Goal: Navigation & Orientation: Find specific page/section

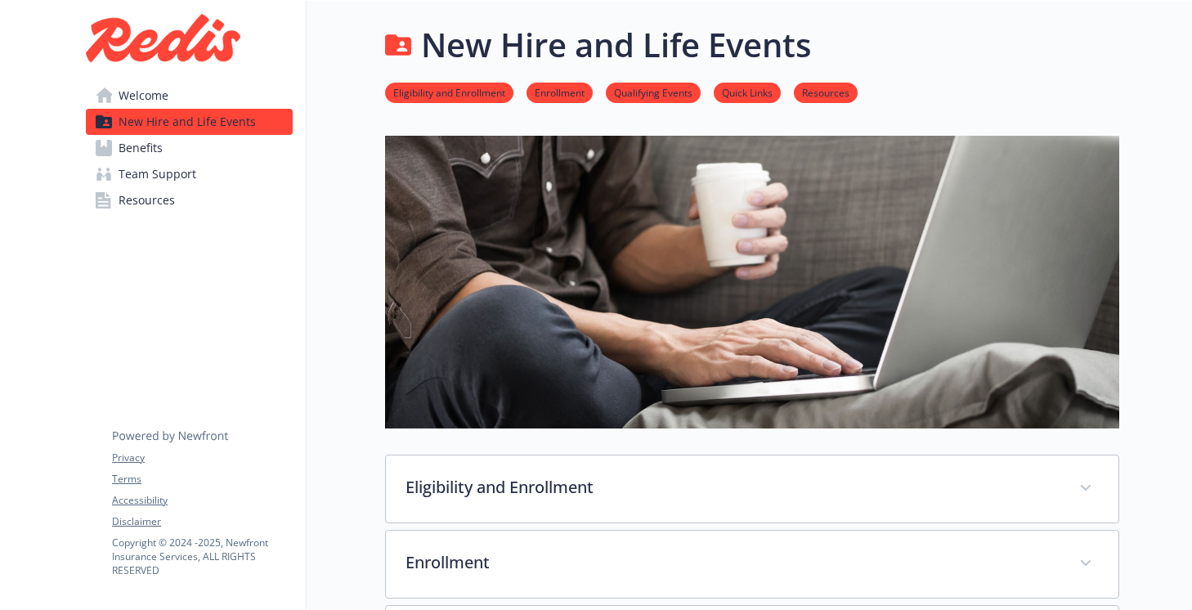
click at [149, 149] on span "Benefits" at bounding box center [141, 148] width 44 height 26
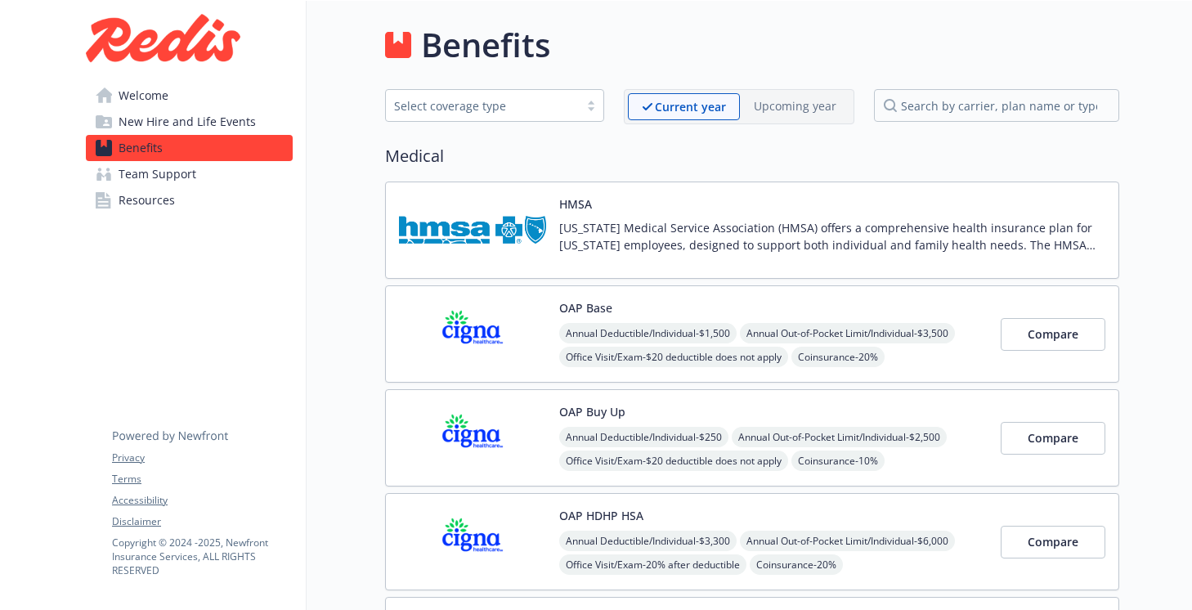
click at [146, 178] on span "Team Support" at bounding box center [158, 174] width 78 height 26
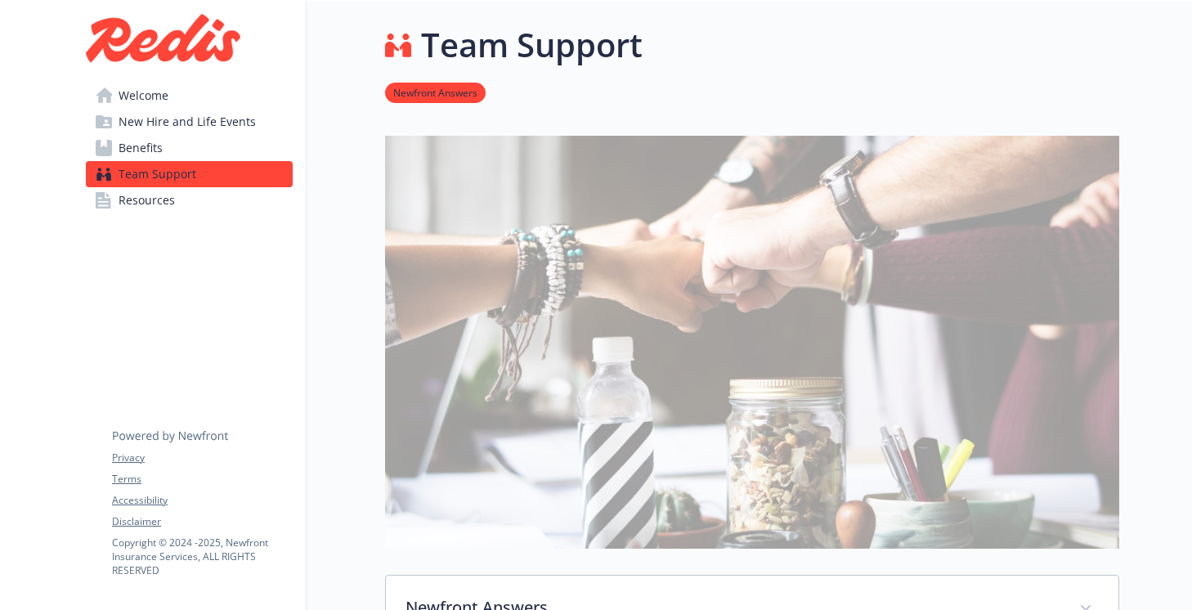
click at [179, 119] on span "New Hire and Life Events" at bounding box center [187, 122] width 137 height 26
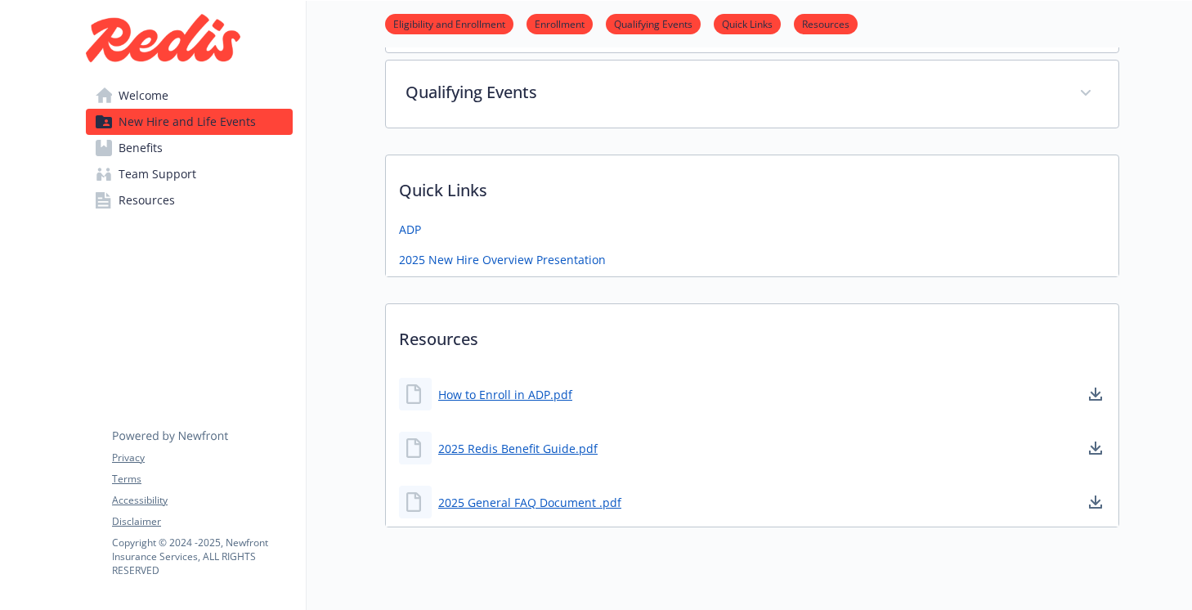
scroll to position [580, 0]
